Goal: Task Accomplishment & Management: Use online tool/utility

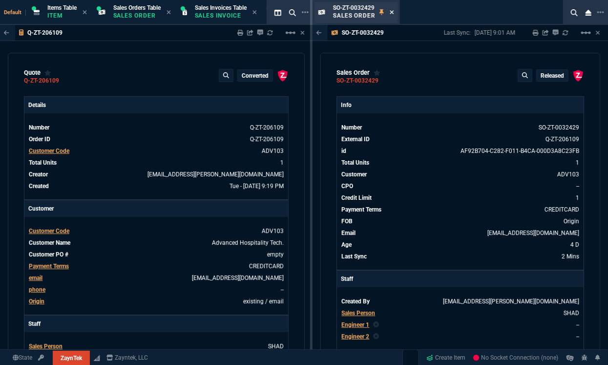
click at [391, 13] on icon at bounding box center [392, 12] width 4 height 4
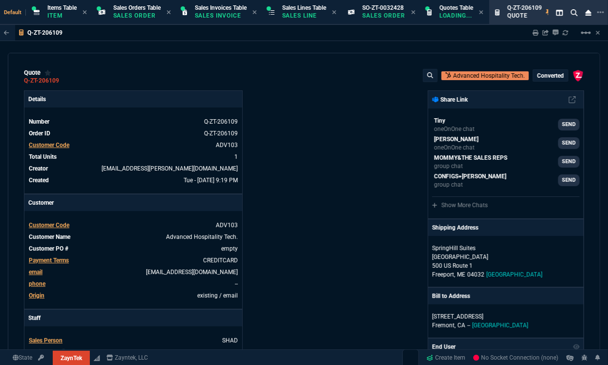
type input "25"
type input "140"
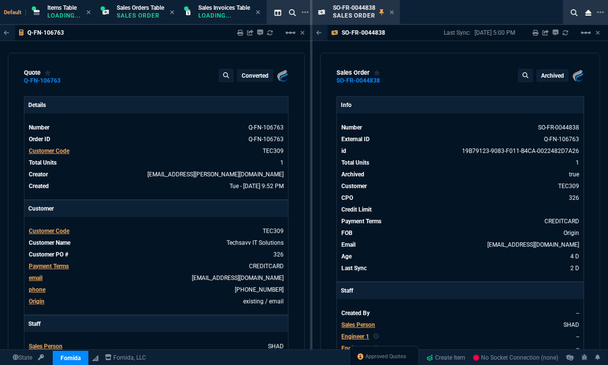
type input "22"
type input "204"
select select "12: ROSS"
type input "1178.09"
type input "21"
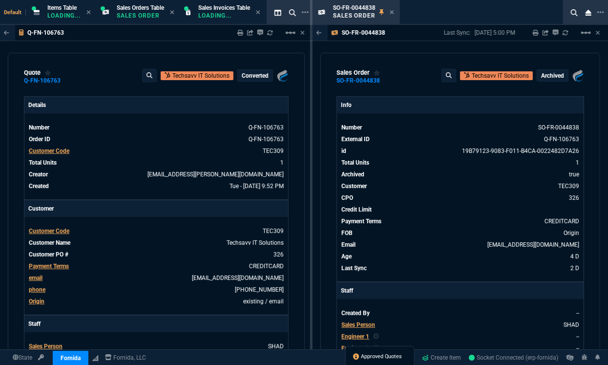
click at [381, 354] on span "Approved Quotes" at bounding box center [381, 356] width 41 height 8
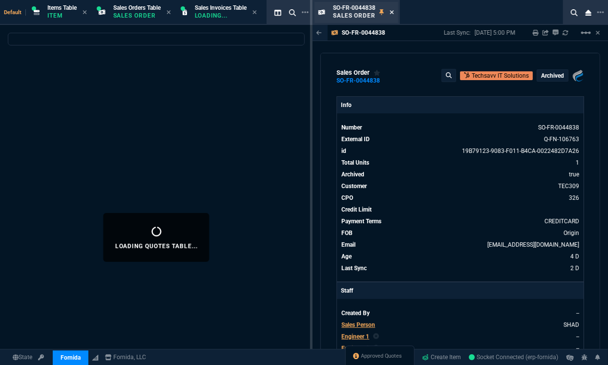
select select
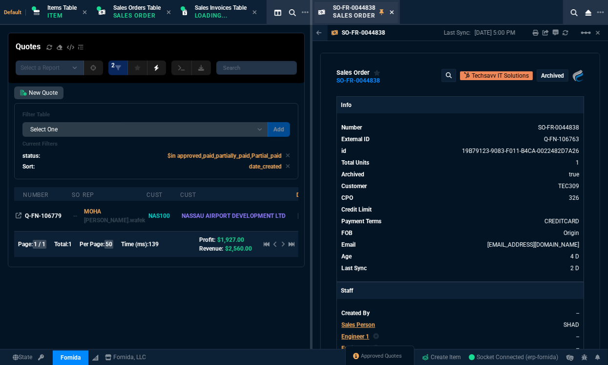
click at [392, 12] on icon at bounding box center [392, 12] width 4 height 4
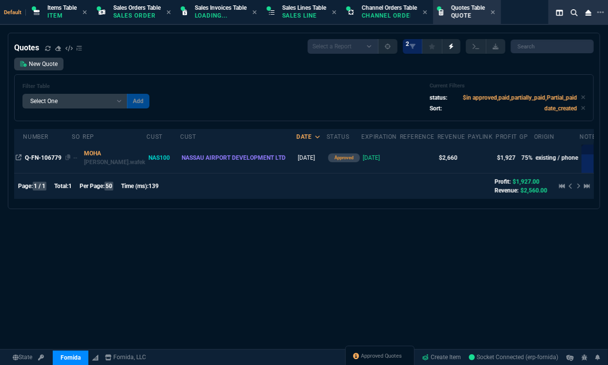
click at [42, 161] on span "Q-FN-106779" at bounding box center [43, 157] width 37 height 7
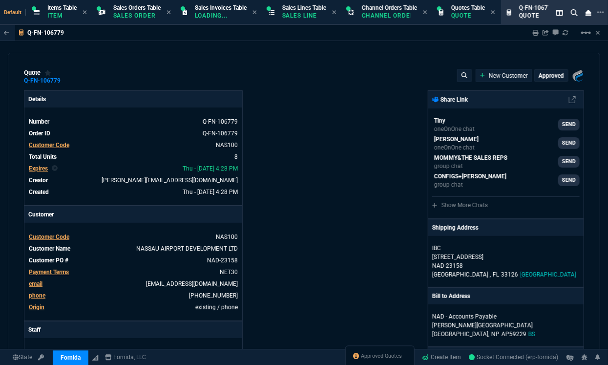
type input "75"
type input "450"
type input "100"
type input "40"
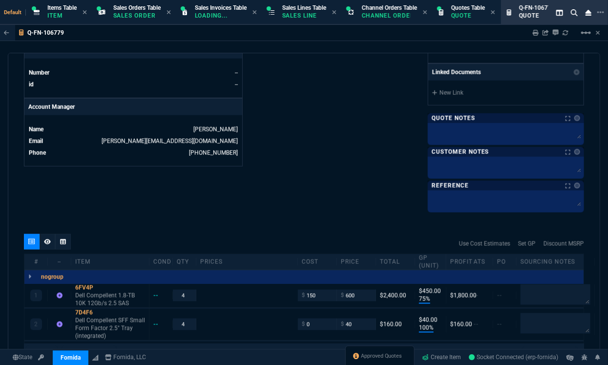
scroll to position [552, 0]
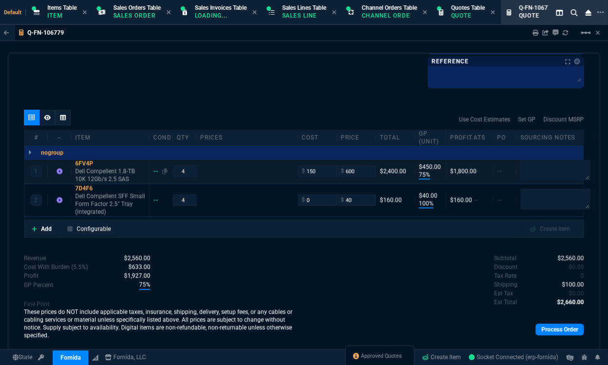
click at [155, 171] on div "--" at bounding box center [160, 171] width 14 height 8
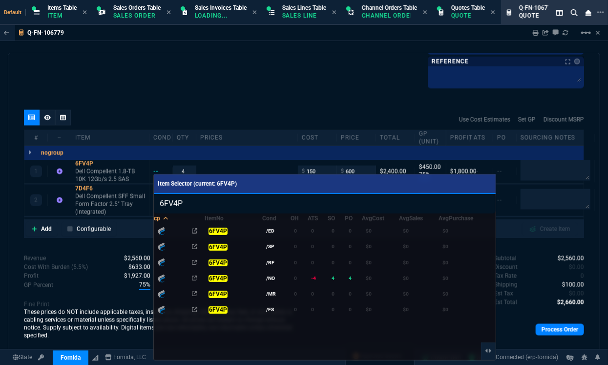
click at [220, 104] on div at bounding box center [304, 182] width 608 height 365
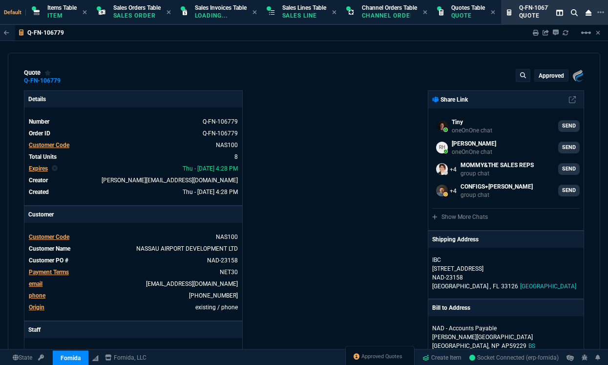
select select "12: [PERSON_NAME]"
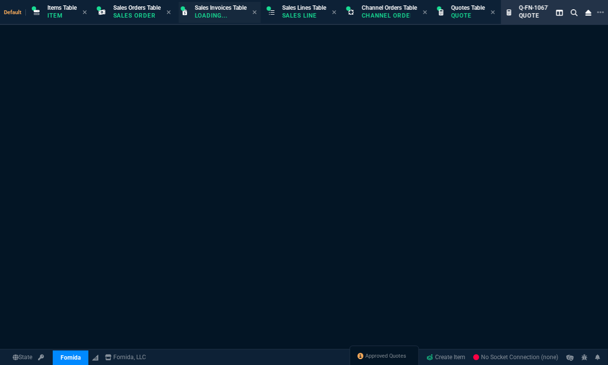
select select "12: [PERSON_NAME]"
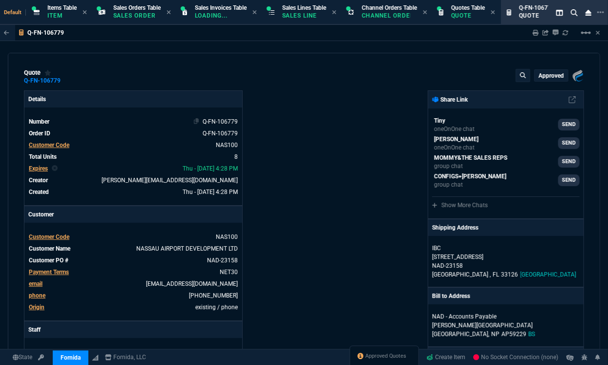
type input "75"
type input "450"
type input "100"
type input "40"
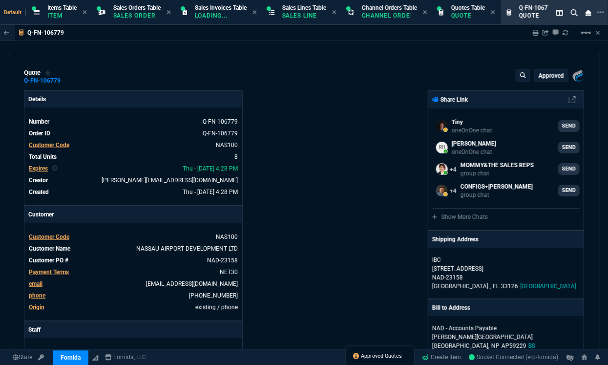
click at [361, 356] on span "Approved Quotes" at bounding box center [381, 356] width 41 height 8
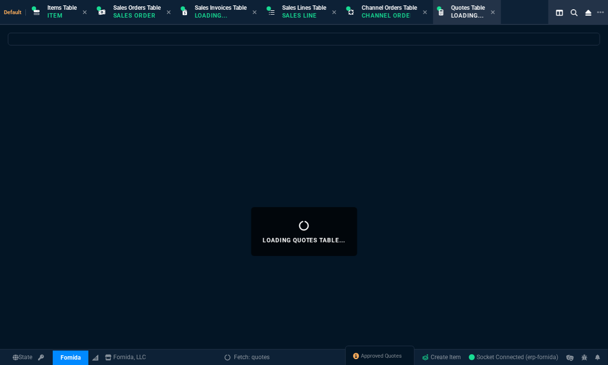
select select
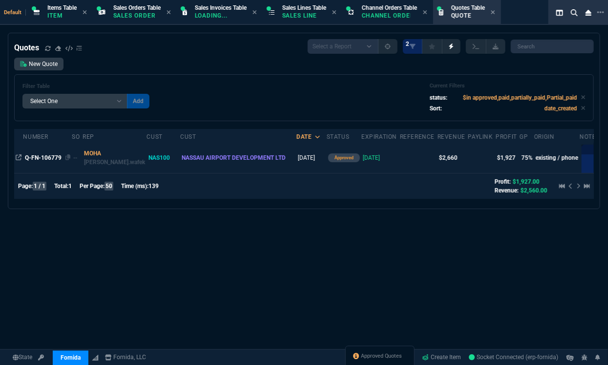
click at [48, 161] on span "Q-FN-106779" at bounding box center [43, 157] width 37 height 7
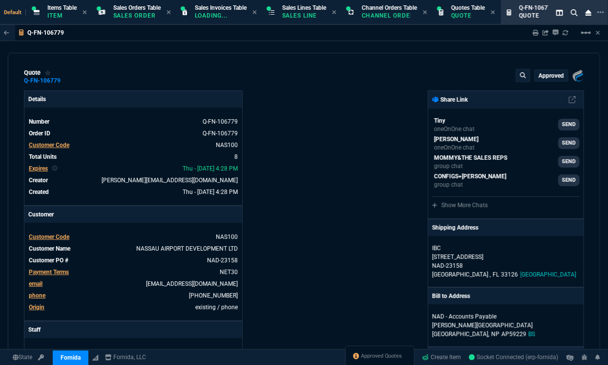
type input "75"
type input "450"
type input "100"
type input "40"
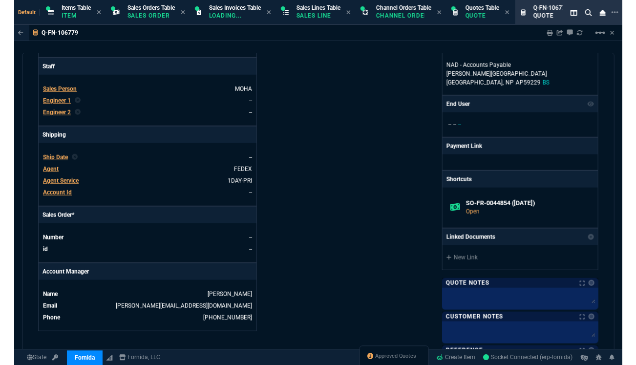
scroll to position [264, 0]
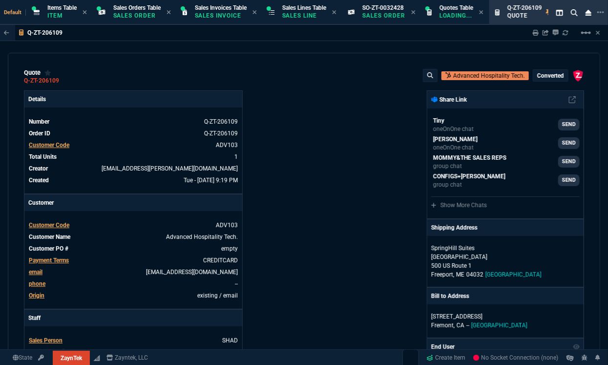
type input "25"
type input "140"
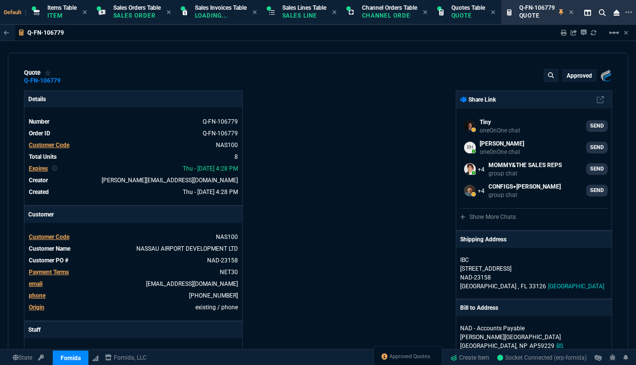
select select "12: [PERSON_NAME]"
